Goal: Communication & Community: Ask a question

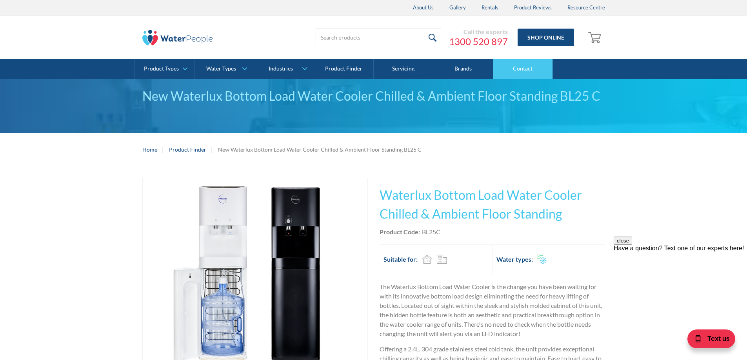
click at [527, 72] on link "Contact" at bounding box center [523, 69] width 60 height 20
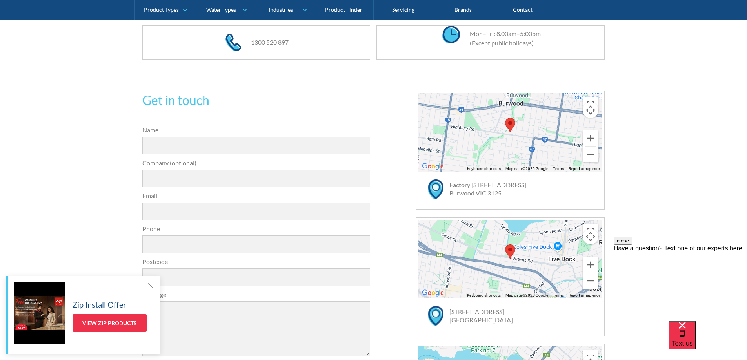
scroll to position [181, 0]
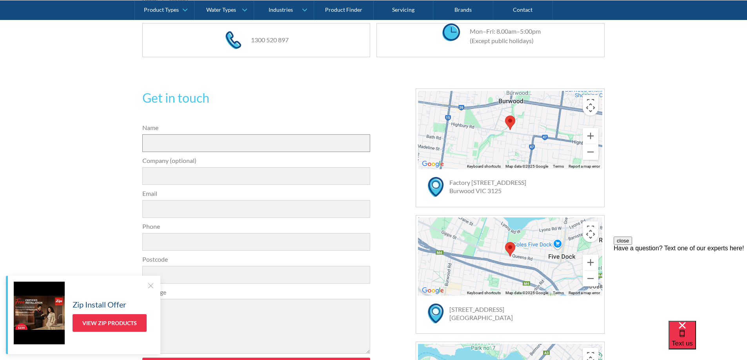
click at [334, 145] on input "Name" at bounding box center [256, 143] width 228 height 18
type input "[PERSON_NAME]"
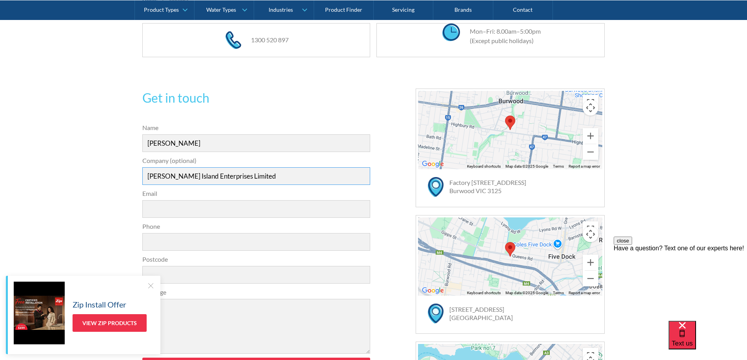
type input "[PERSON_NAME] Island Enterprises Limited"
type input "[EMAIL_ADDRESS][DOMAIN_NAME]"
type input "4803"
click at [310, 317] on textarea "Message" at bounding box center [256, 326] width 228 height 55
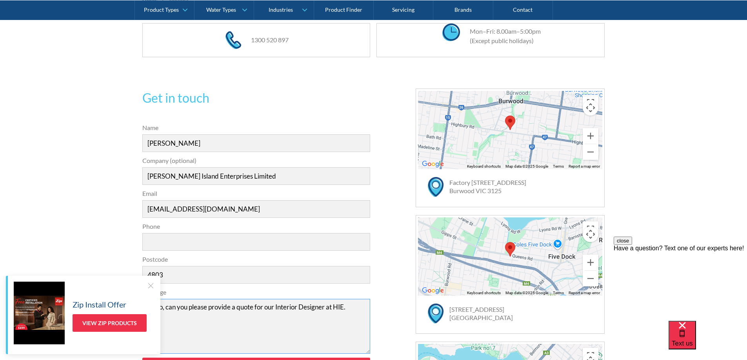
paste textarea "https://www.waterpeople.com.au/product/new-waterlux-bottom-load-water-cooler-ch…"
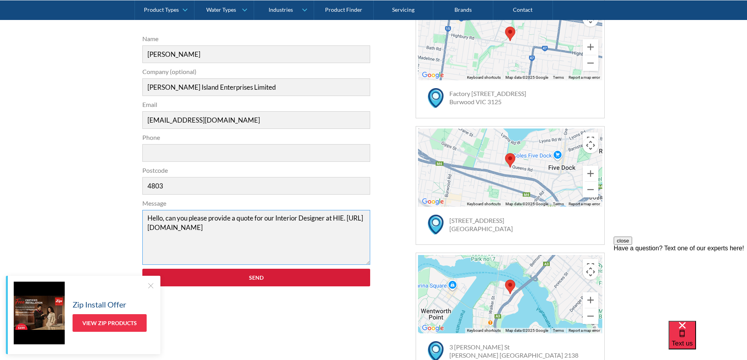
type textarea "Hello, can you please provide a quote for our Interior Designer at HIE. https:/…"
click at [357, 274] on input "Send" at bounding box center [256, 278] width 228 height 18
type input "0447301116"
click at [357, 274] on input "Send" at bounding box center [256, 278] width 228 height 18
